Goal: Information Seeking & Learning: Check status

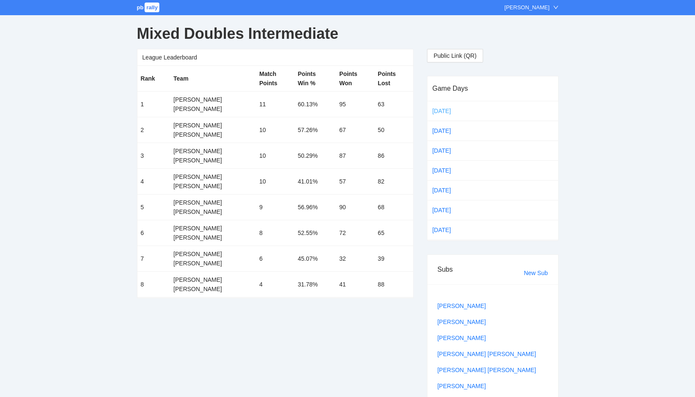
click at [442, 111] on link "Sep 16" at bounding box center [448, 111] width 35 height 13
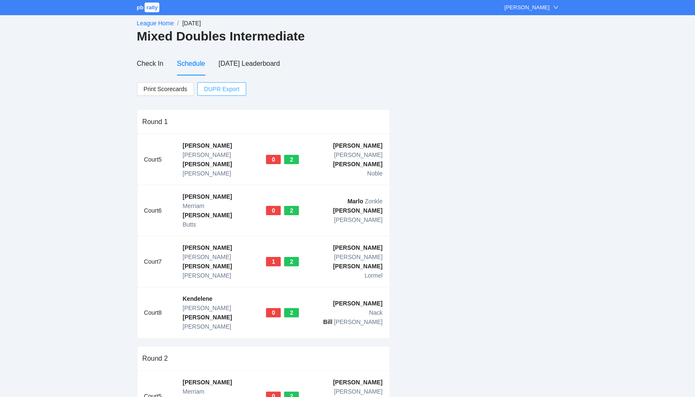
click at [220, 88] on span "DUPR Export" at bounding box center [221, 89] width 35 height 13
click at [142, 22] on link "League Home" at bounding box center [155, 23] width 37 height 7
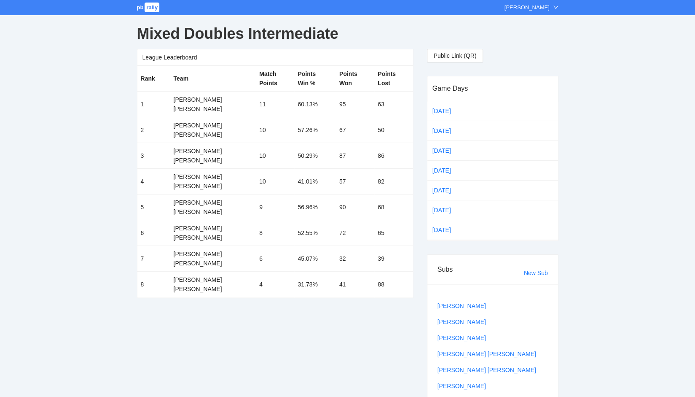
click at [139, 7] on span "pb" at bounding box center [140, 7] width 7 height 6
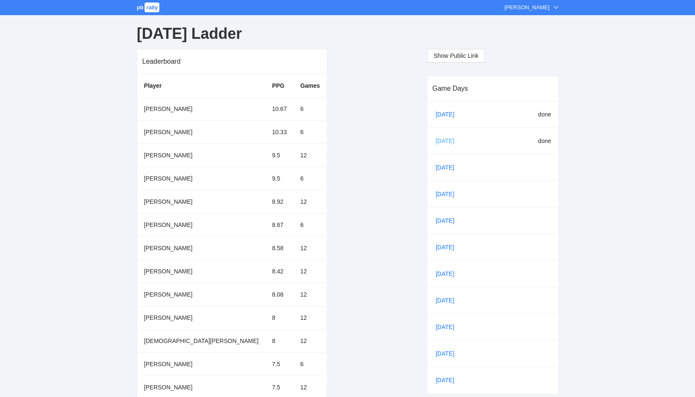
click at [442, 139] on link "[DATE]" at bounding box center [448, 140] width 29 height 13
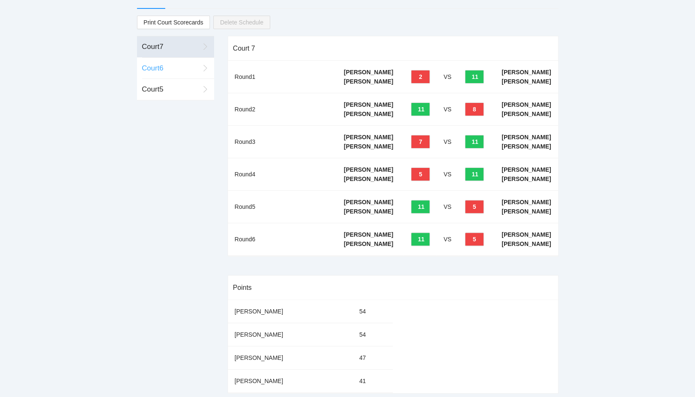
scroll to position [54, 0]
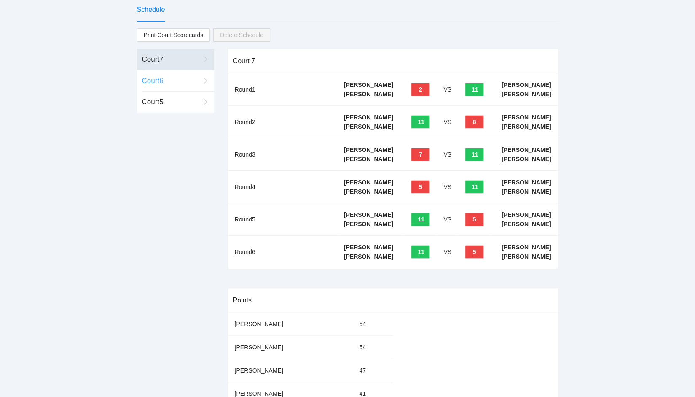
click at [163, 79] on div "Court 6" at bounding box center [170, 80] width 57 height 11
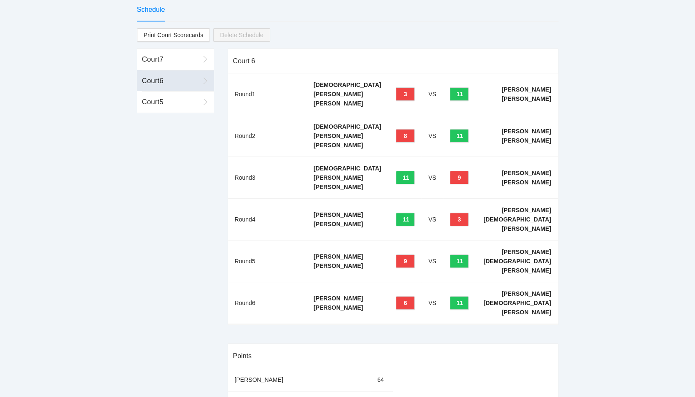
scroll to position [64, 0]
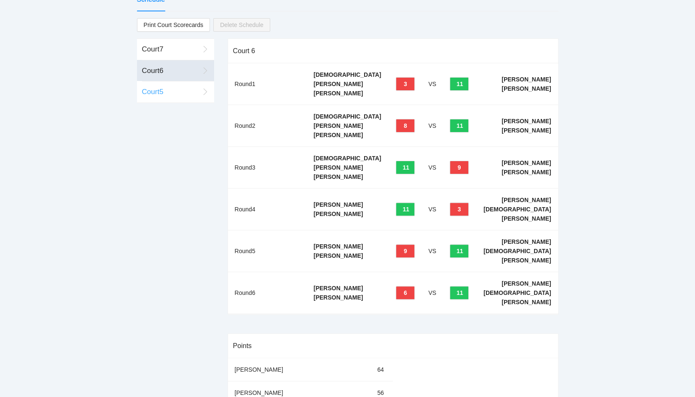
click at [162, 90] on div "Court 5" at bounding box center [170, 91] width 57 height 11
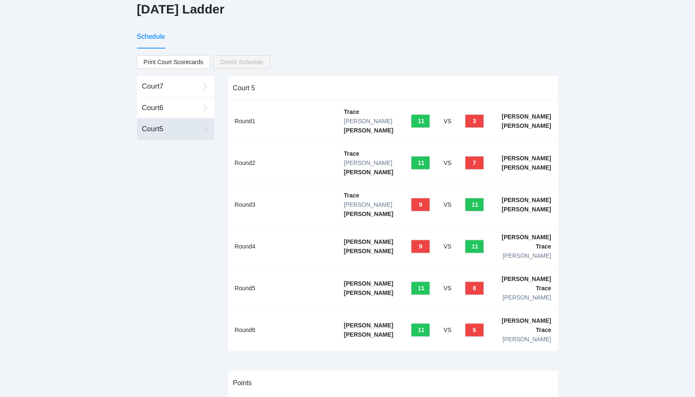
scroll to position [0, 0]
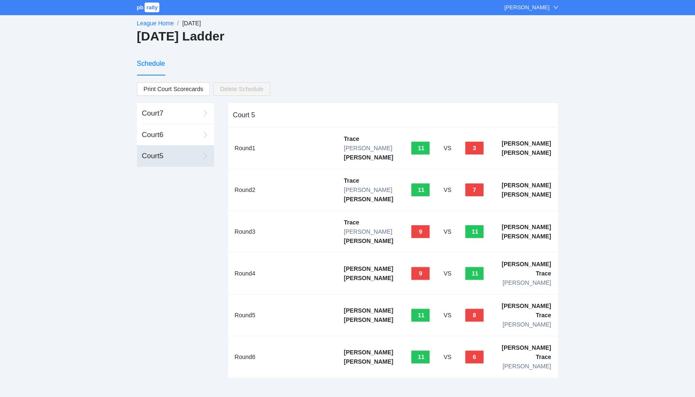
click at [149, 23] on link "League Home" at bounding box center [155, 23] width 37 height 7
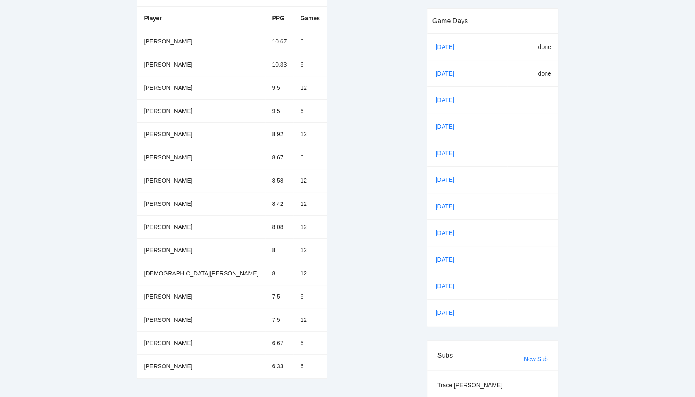
scroll to position [71, 0]
